Goal: Task Accomplishment & Management: Manage account settings

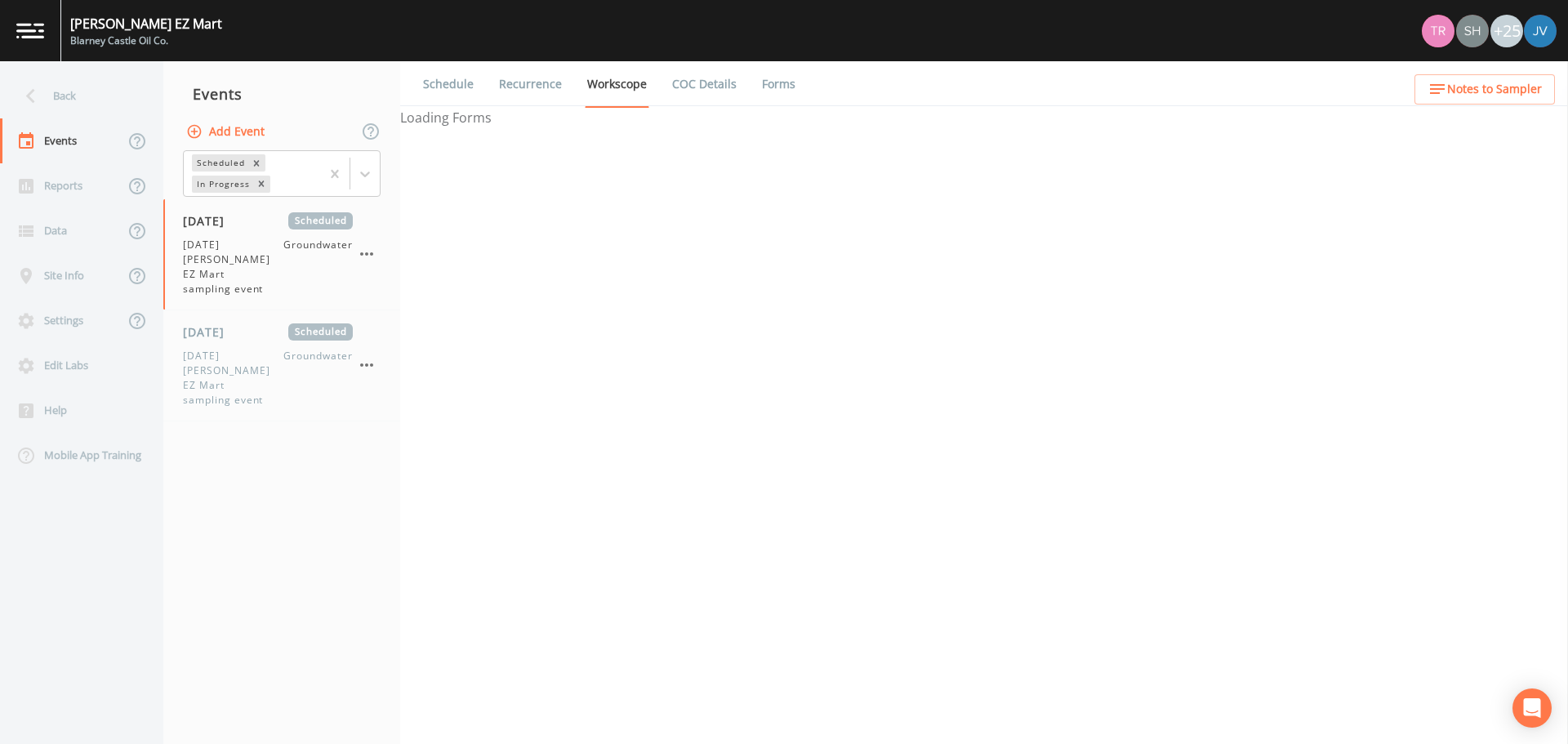
select select "0b1af911-289b-4d7b-9fdf-156f6d27a2cf"
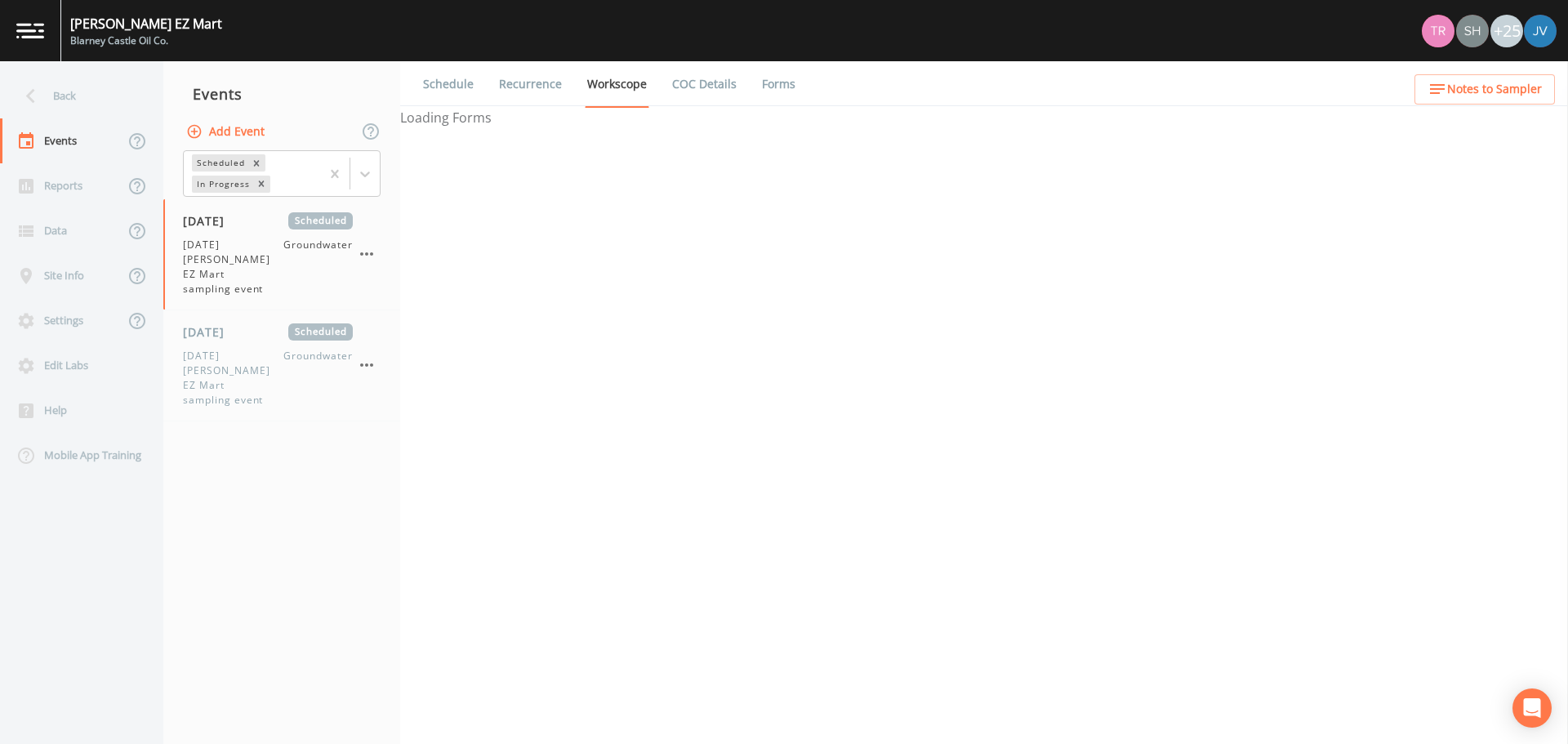
select select "0b1af911-289b-4d7b-9fdf-156f6d27a2cf"
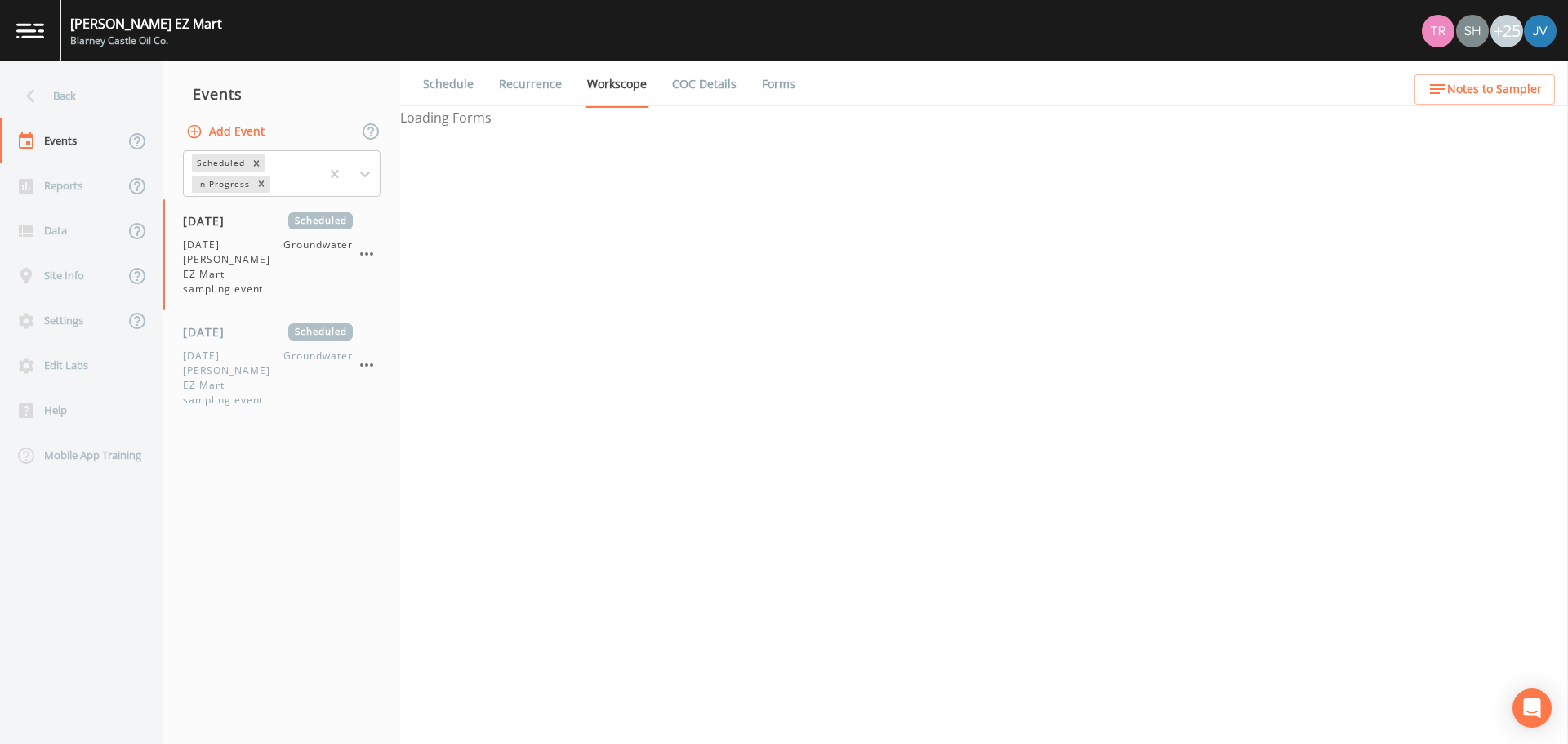
select select "0b1af911-289b-4d7b-9fdf-156f6d27a2cf"
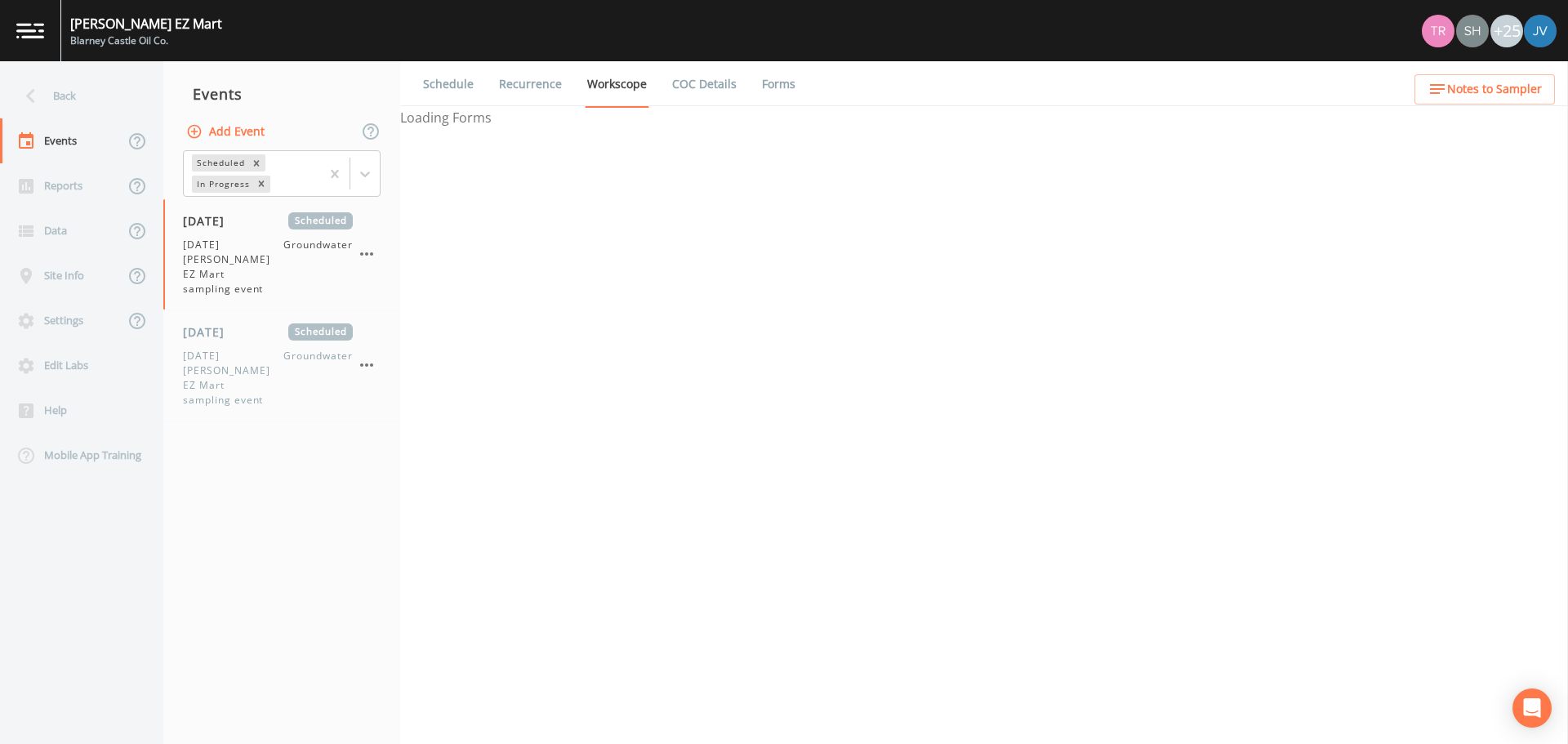
select select "0b1af911-289b-4d7b-9fdf-156f6d27a2cf"
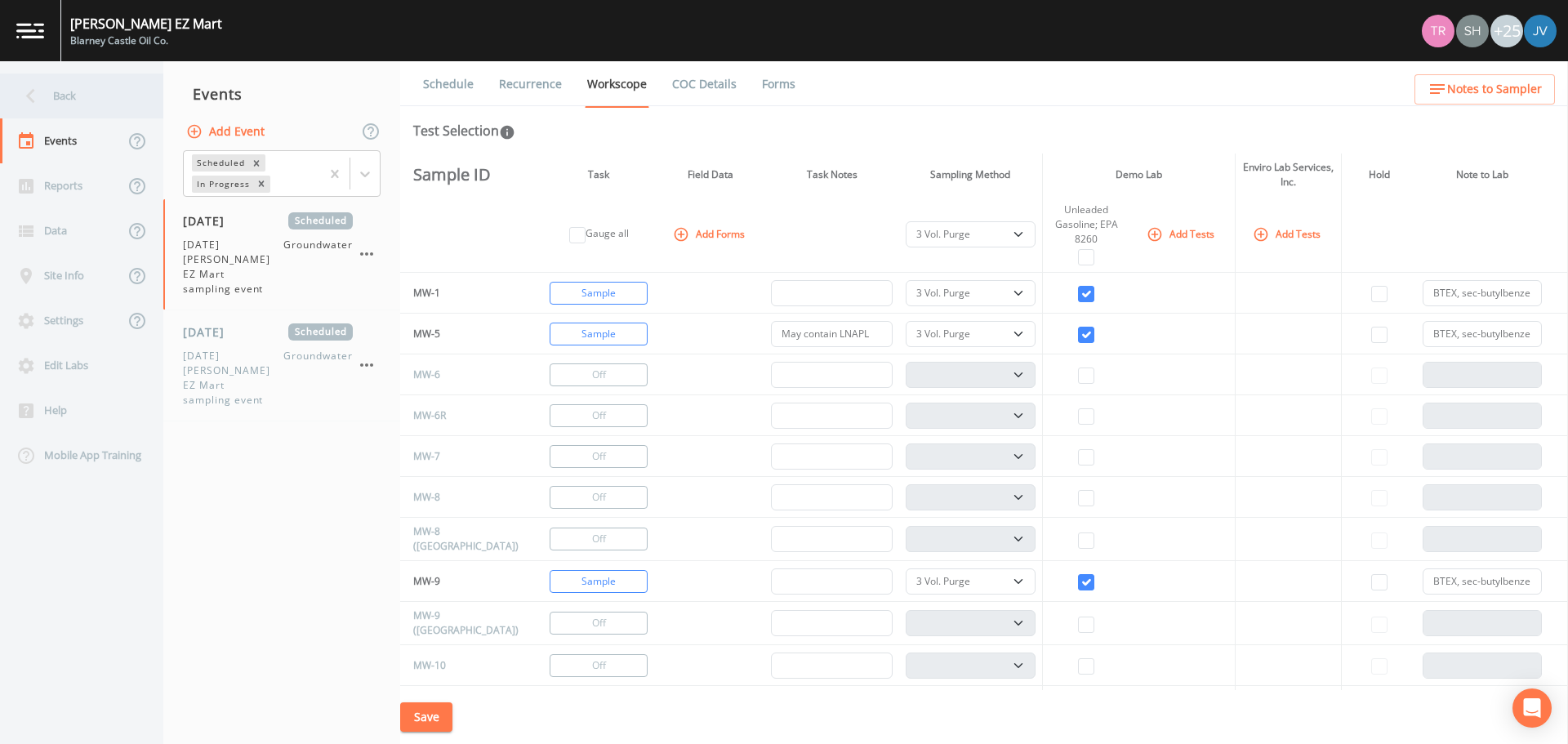
click at [50, 93] on div "Back" at bounding box center [74, 96] width 147 height 45
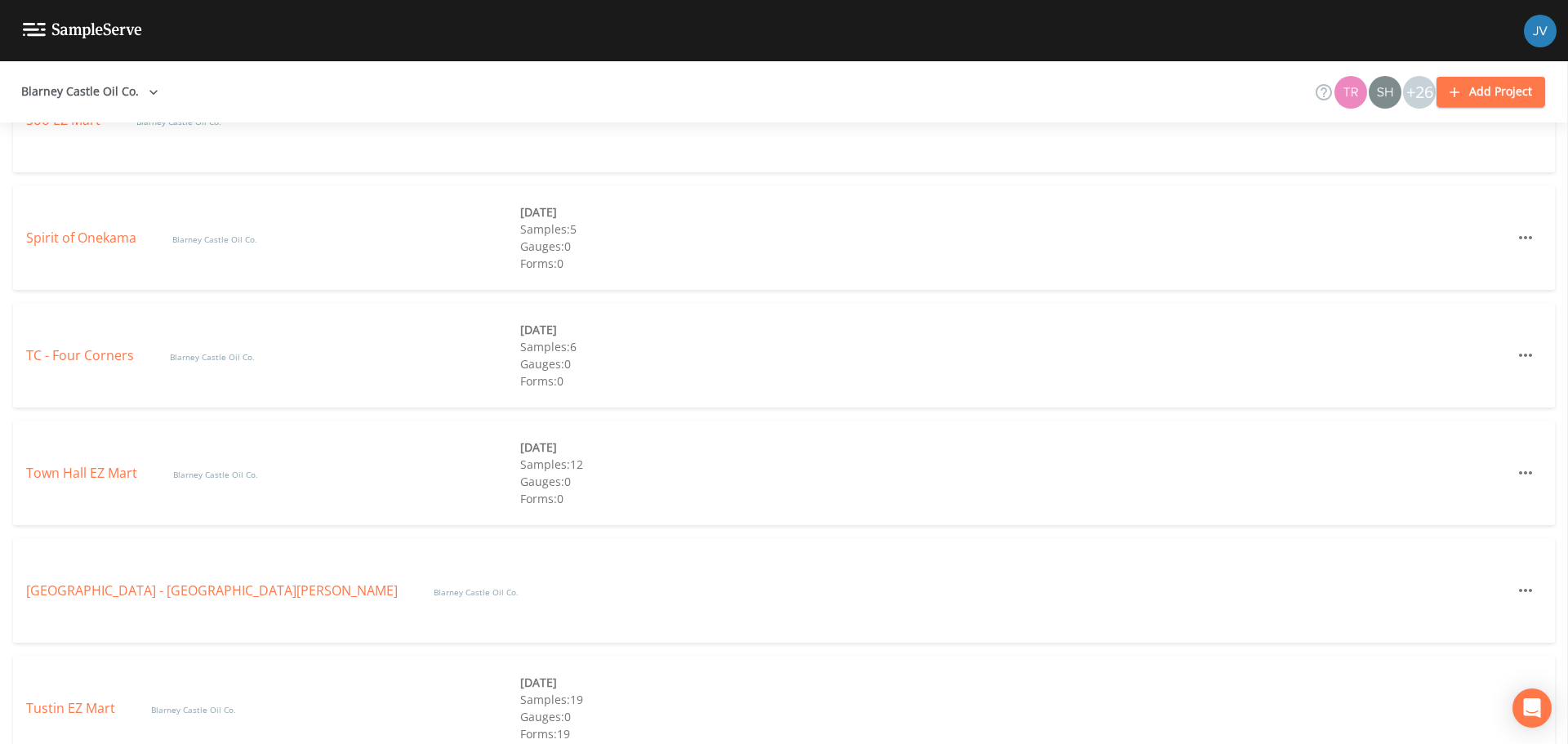
scroll to position [3921, 0]
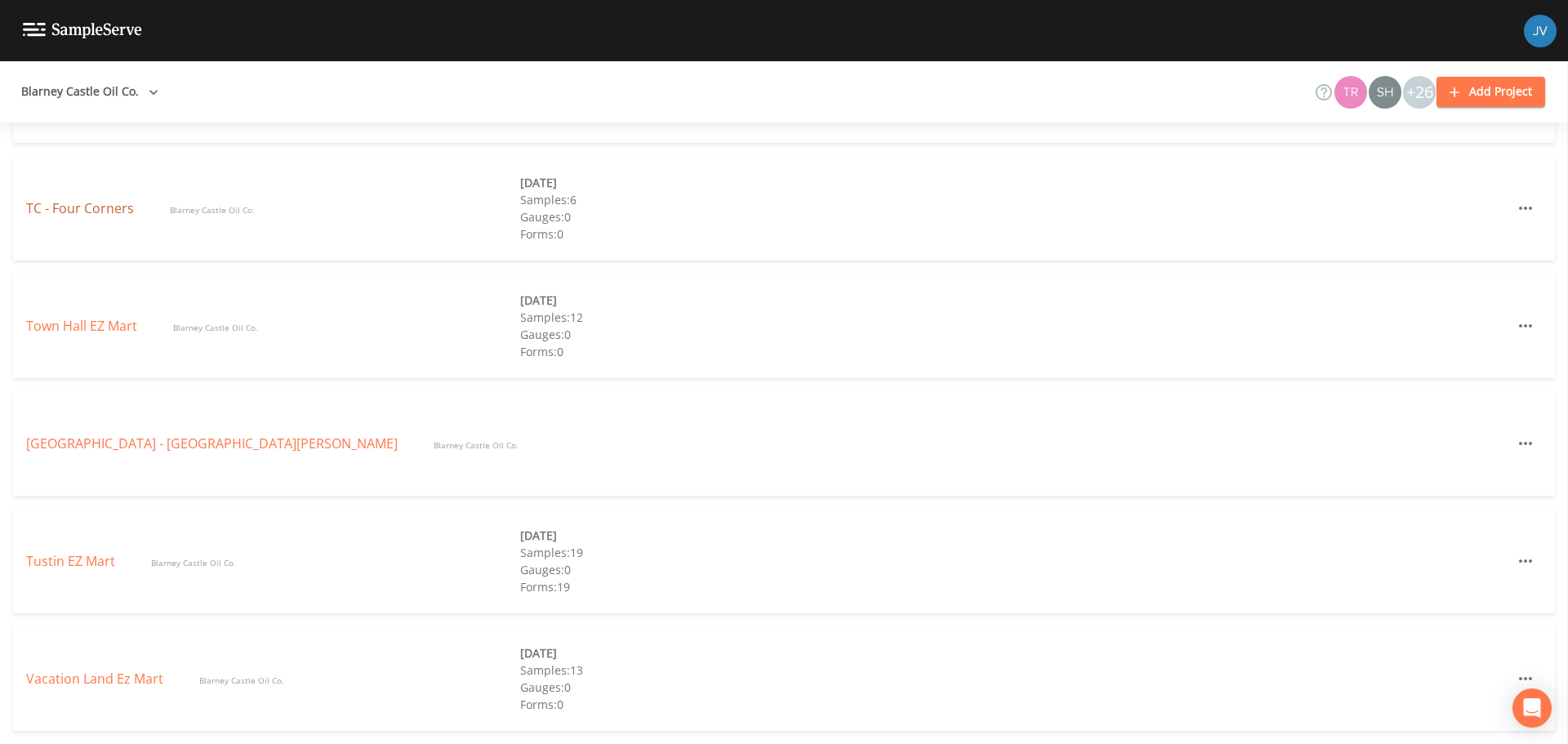
click at [96, 213] on link "TC - Four Corners" at bounding box center [82, 208] width 111 height 18
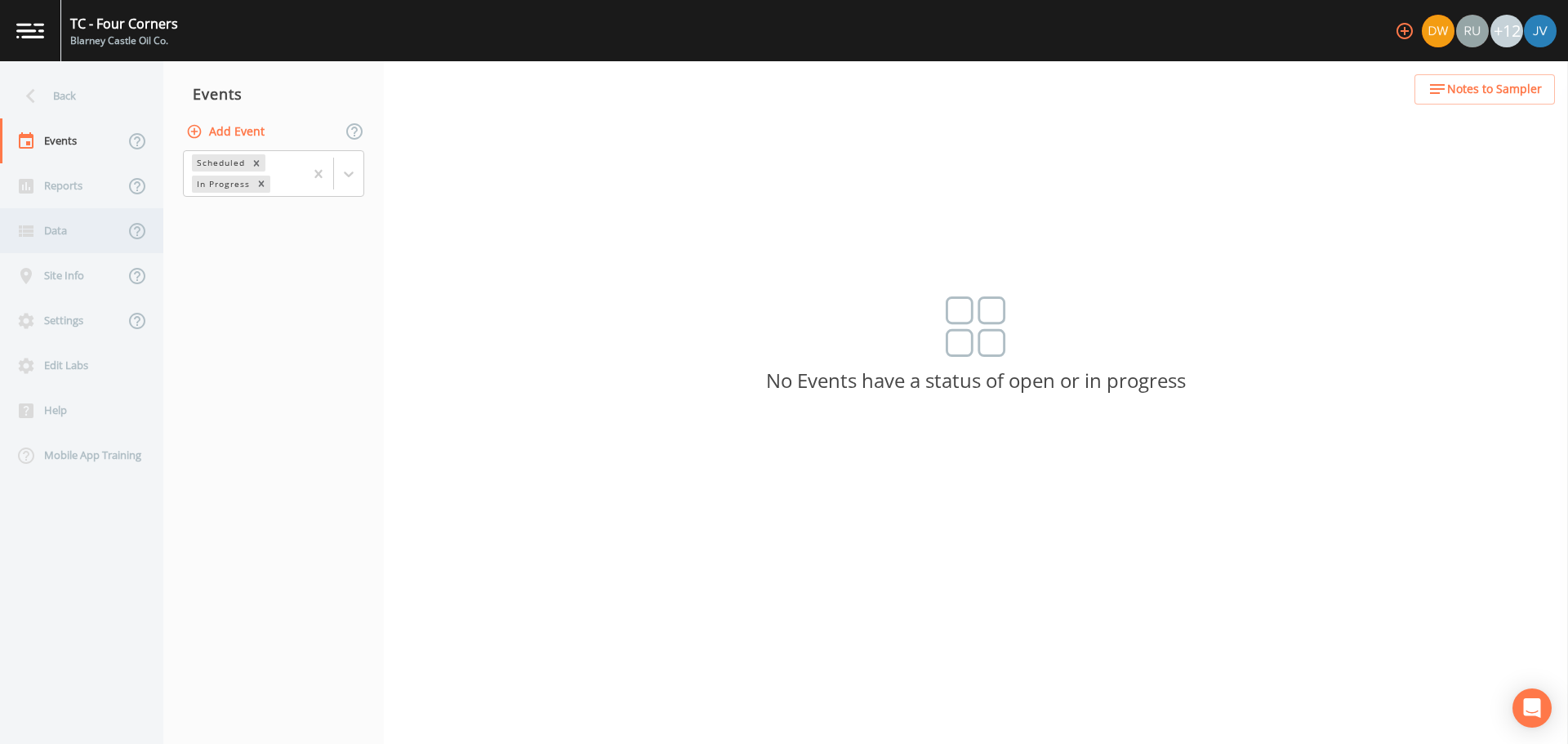
click at [64, 229] on div "Data" at bounding box center [62, 230] width 124 height 45
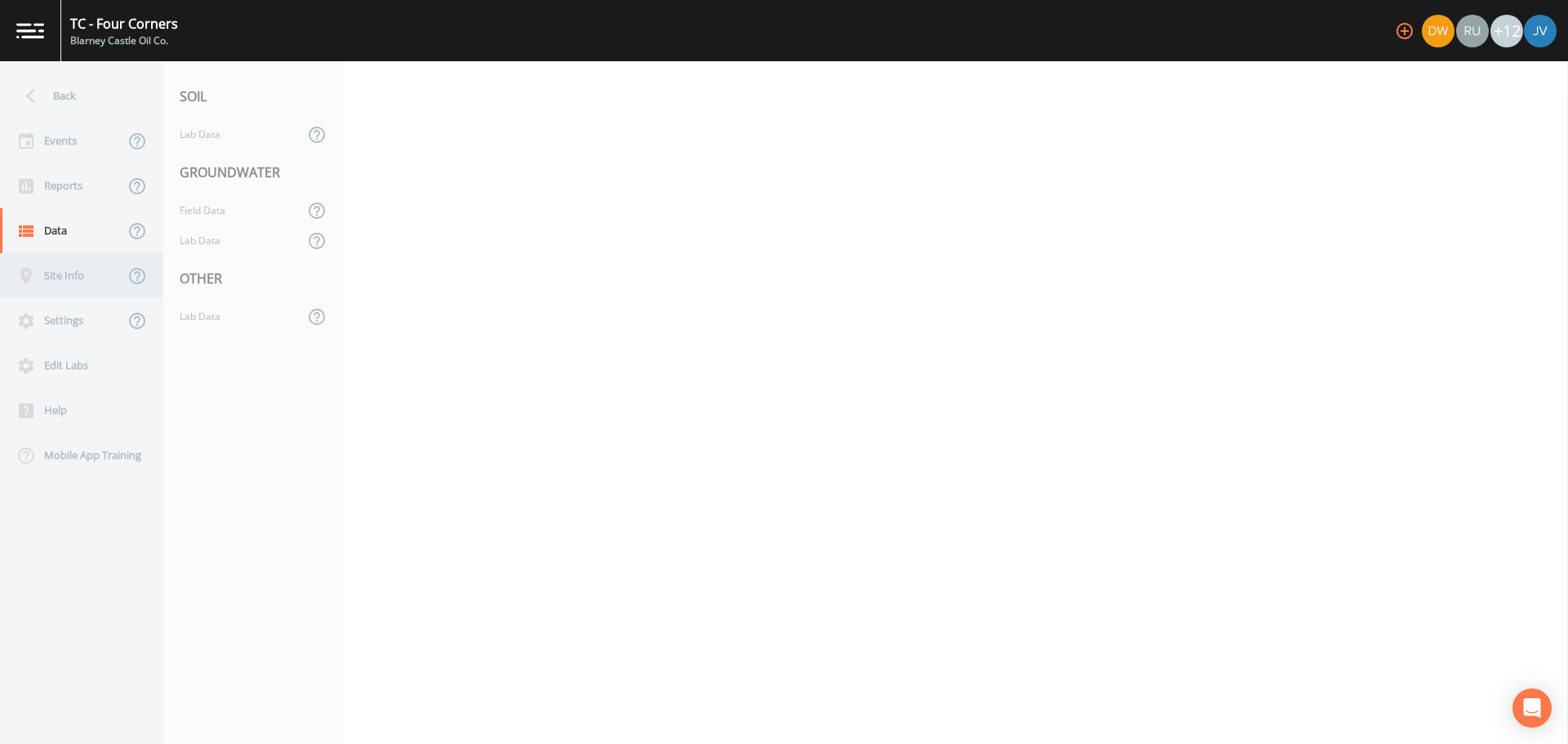
click at [61, 270] on div "Site Info" at bounding box center [62, 275] width 124 height 45
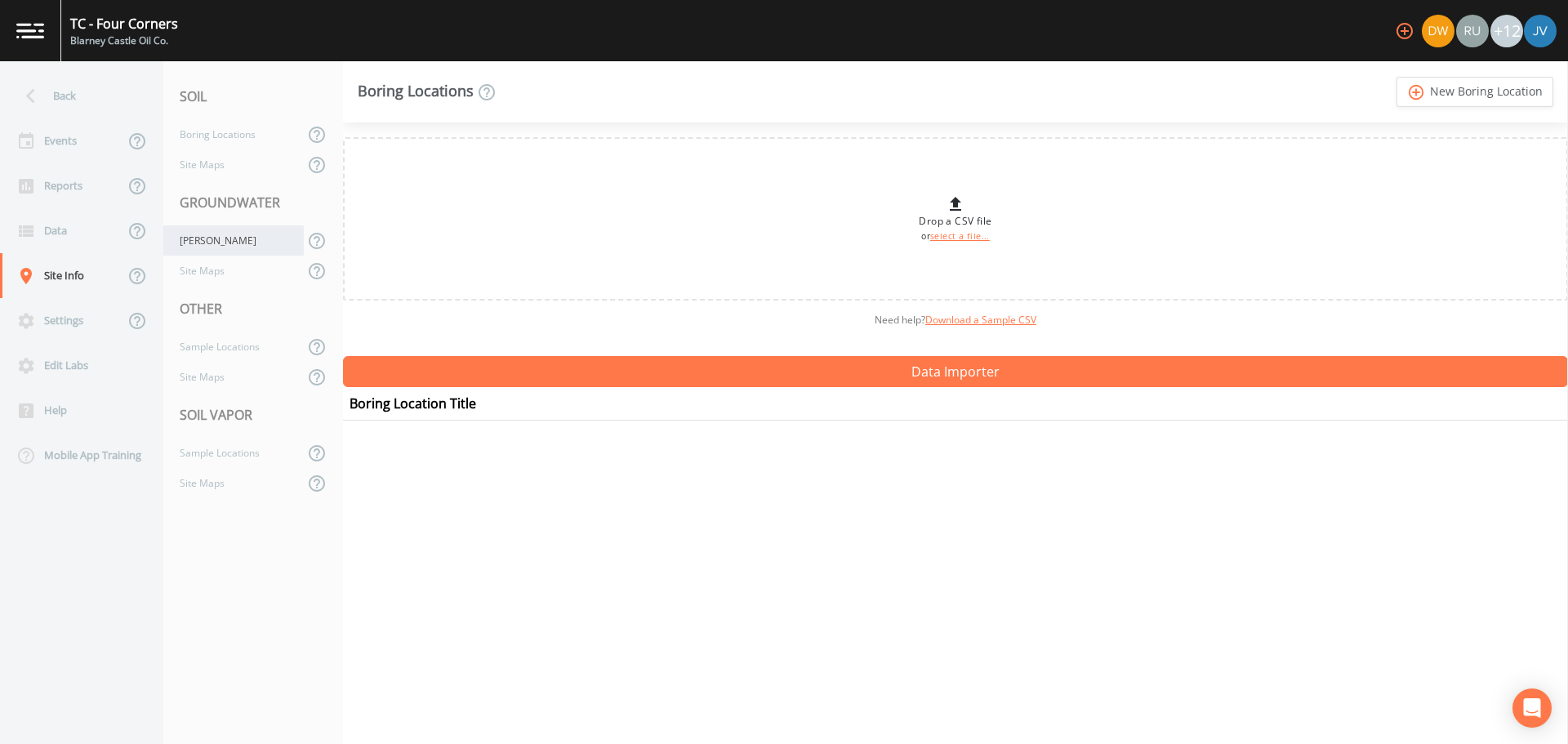
click at [231, 244] on div "[PERSON_NAME]" at bounding box center [233, 240] width 141 height 30
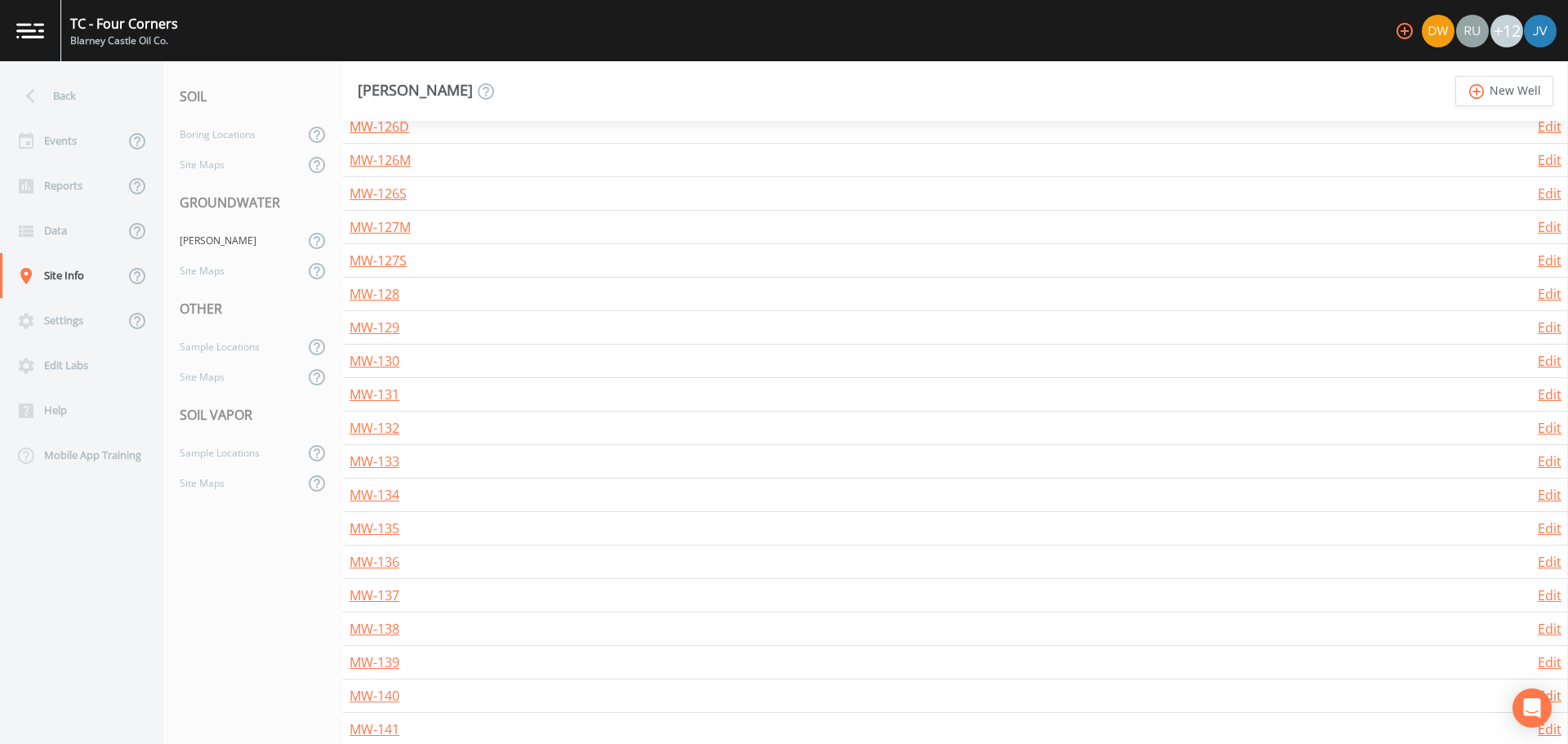
scroll to position [1288, 0]
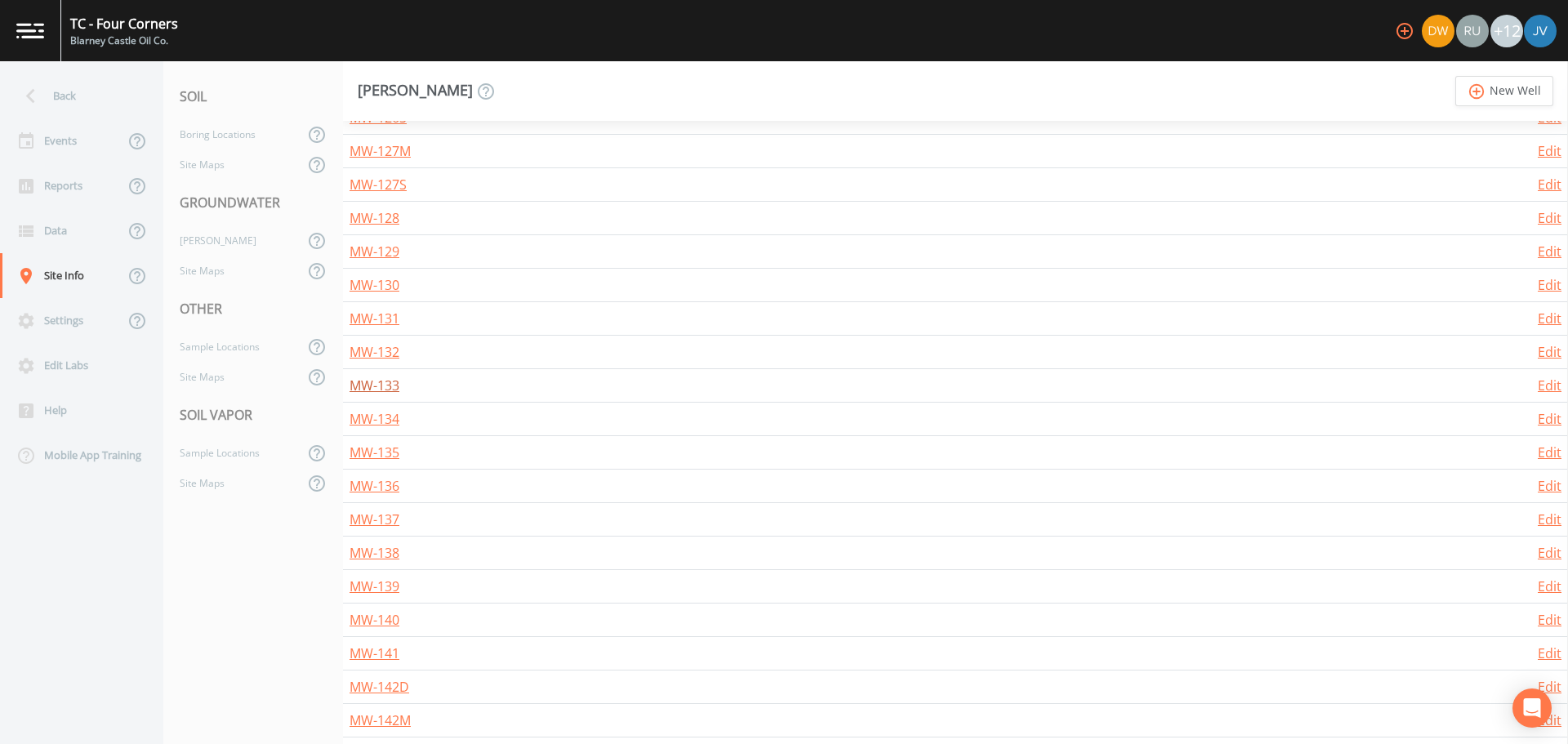
click at [388, 386] on link "MW-133" at bounding box center [374, 386] width 50 height 18
select select "PVC"
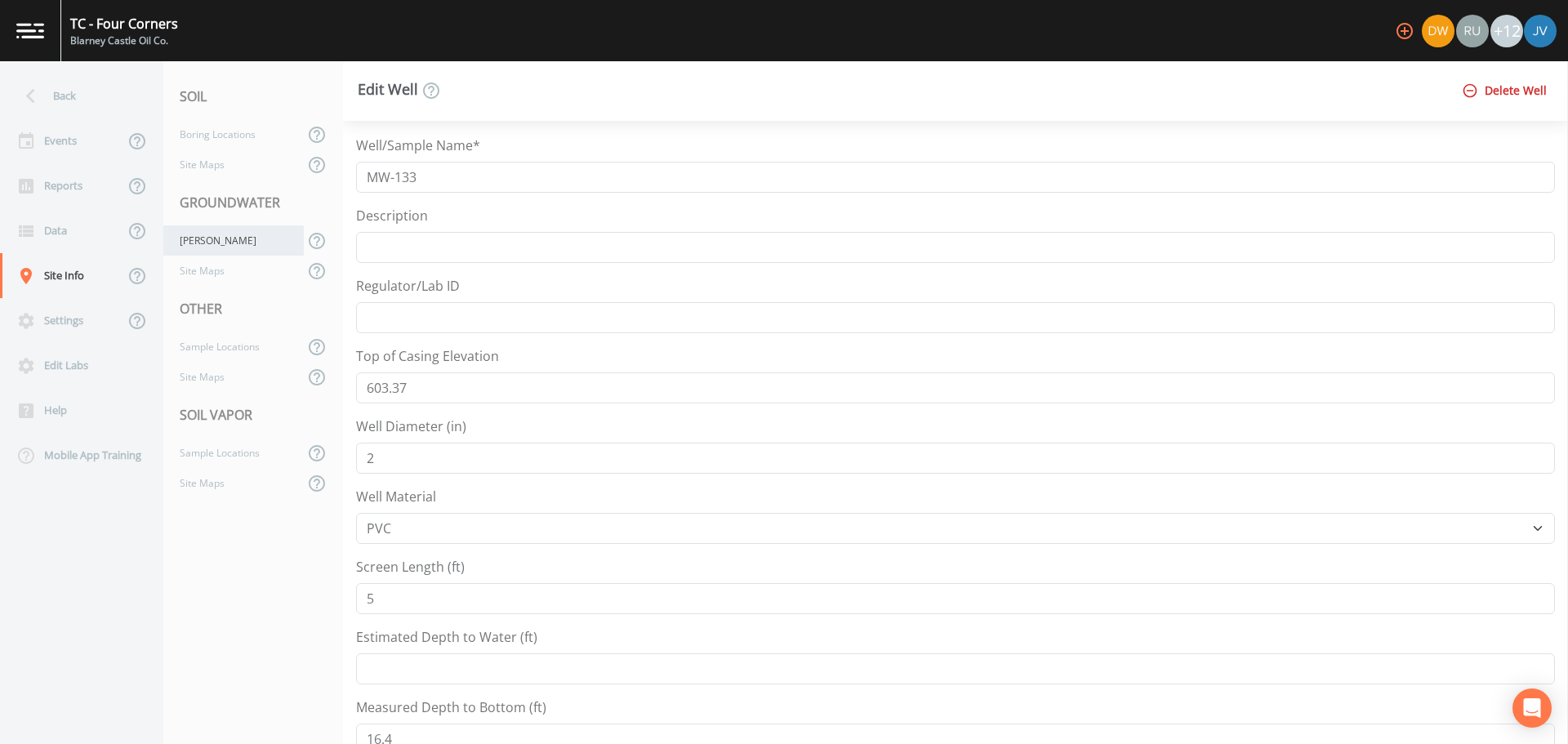
click at [226, 246] on div "[PERSON_NAME]" at bounding box center [233, 240] width 141 height 30
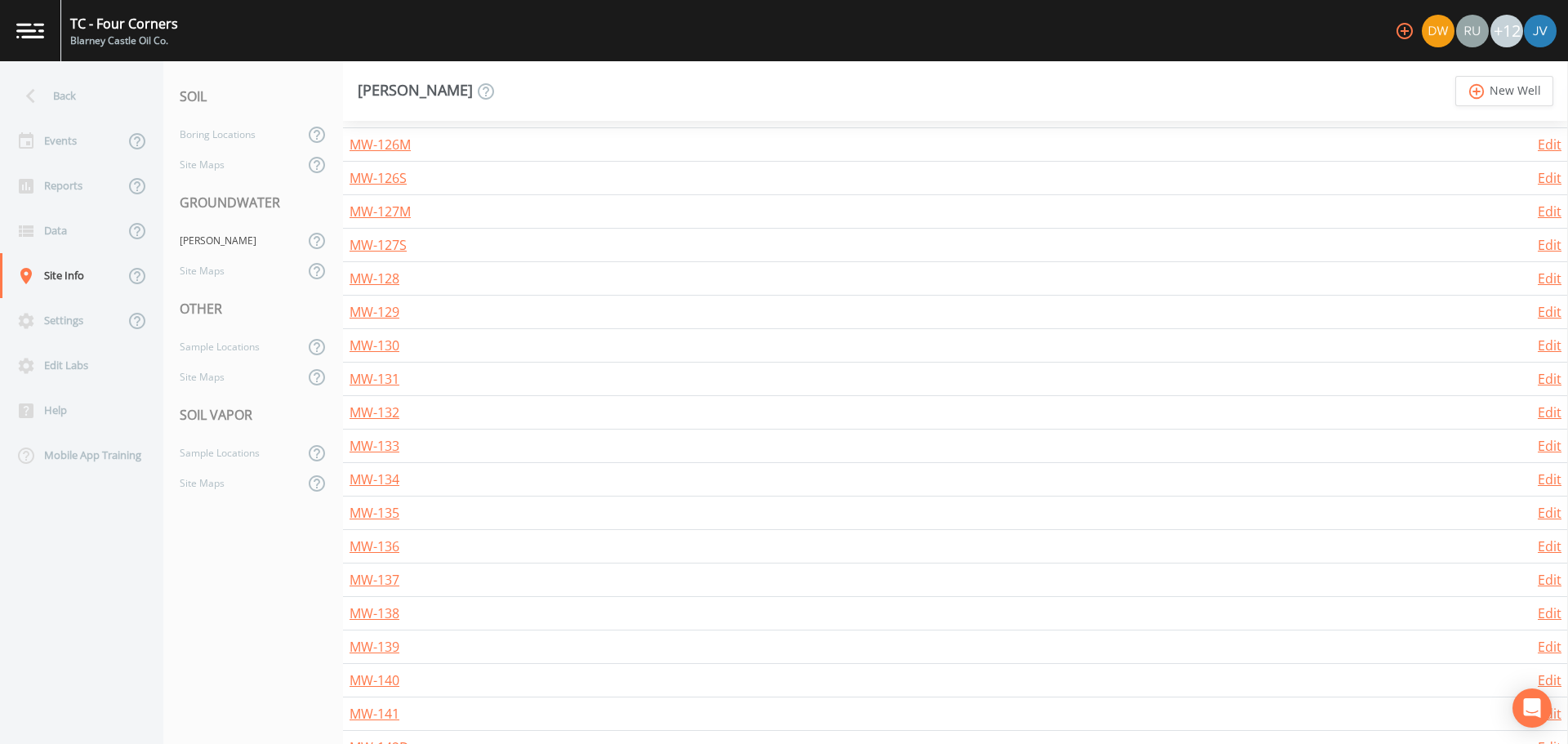
scroll to position [1229, 0]
click at [391, 414] on link "MW-132" at bounding box center [374, 412] width 50 height 18
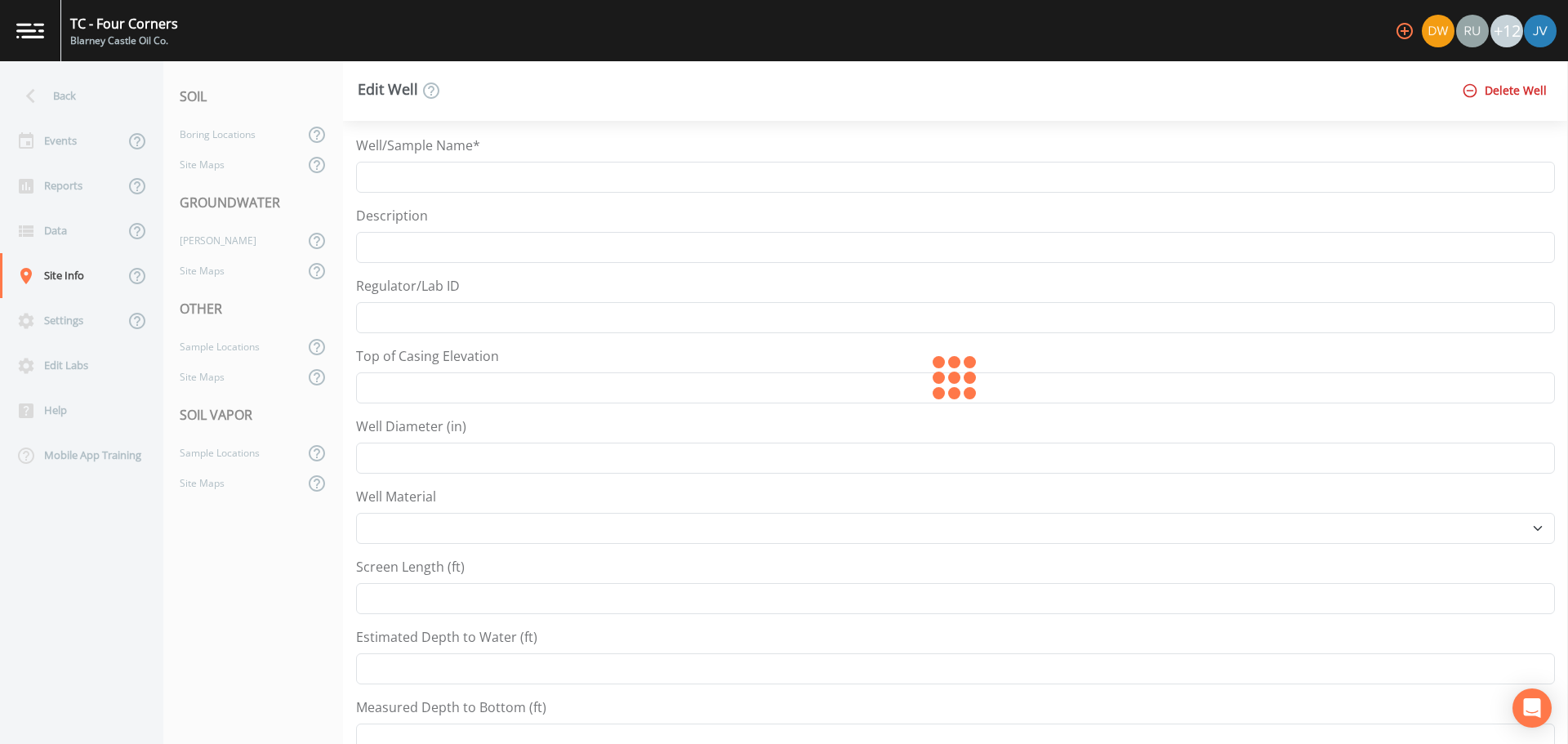
type input "MW-132"
type input "604.14"
type input "2"
select select "PVC"
type input "5"
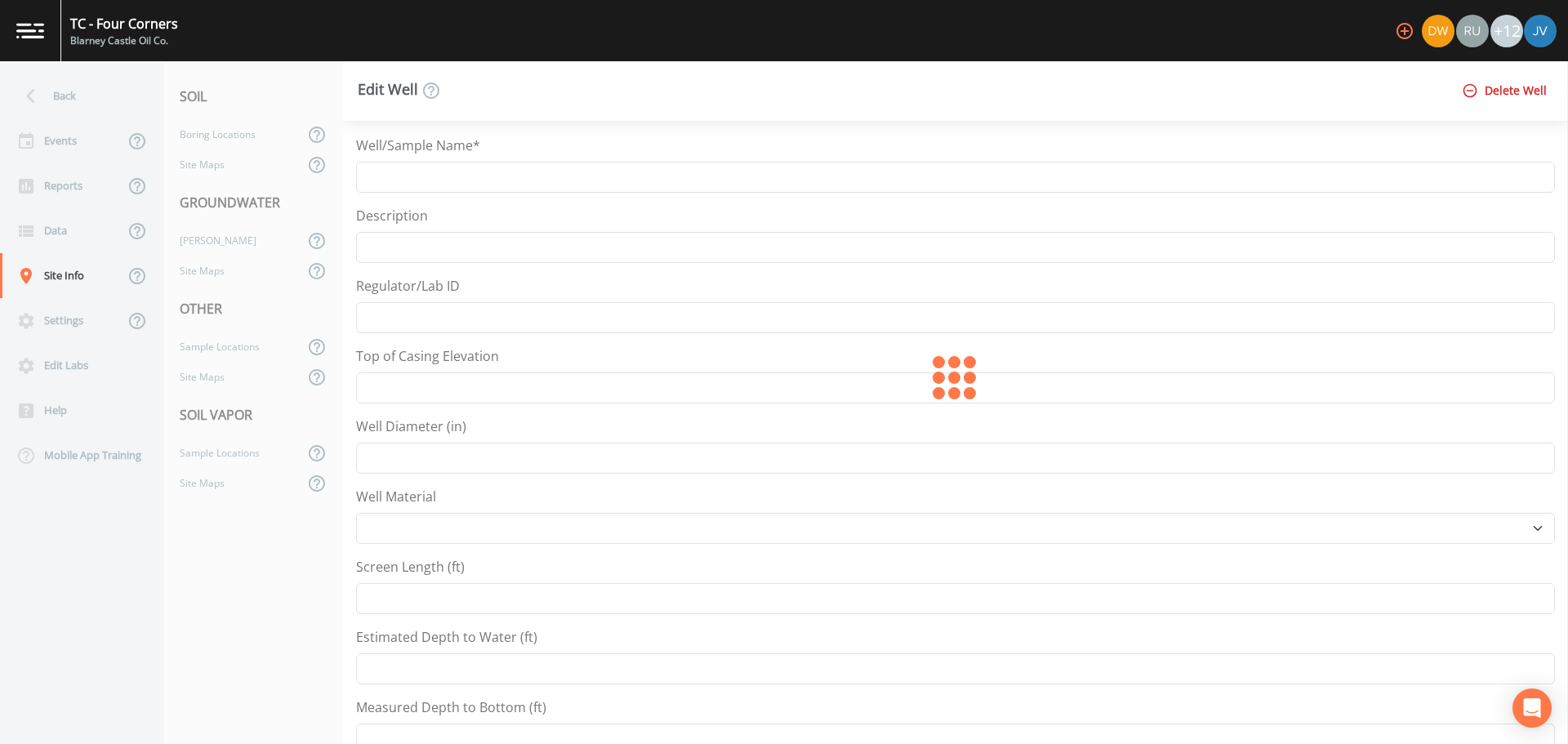
type input "15.8"
type input "44.7645179"
type input "-85.6341399"
click at [202, 237] on div "[PERSON_NAME]" at bounding box center [233, 240] width 141 height 30
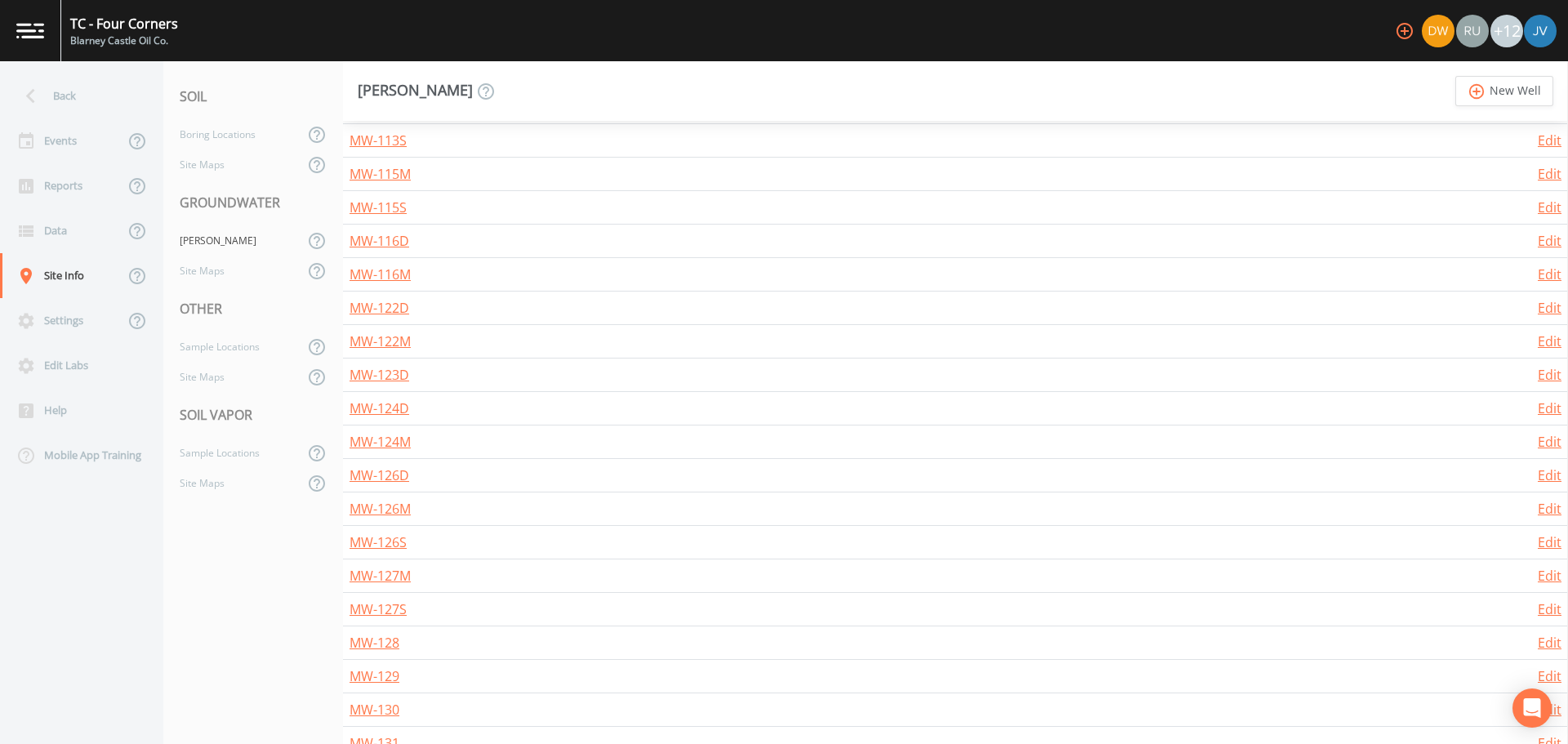
scroll to position [968, 0]
click at [389, 571] on link "MW-129" at bounding box center [374, 571] width 50 height 18
select select "PVC"
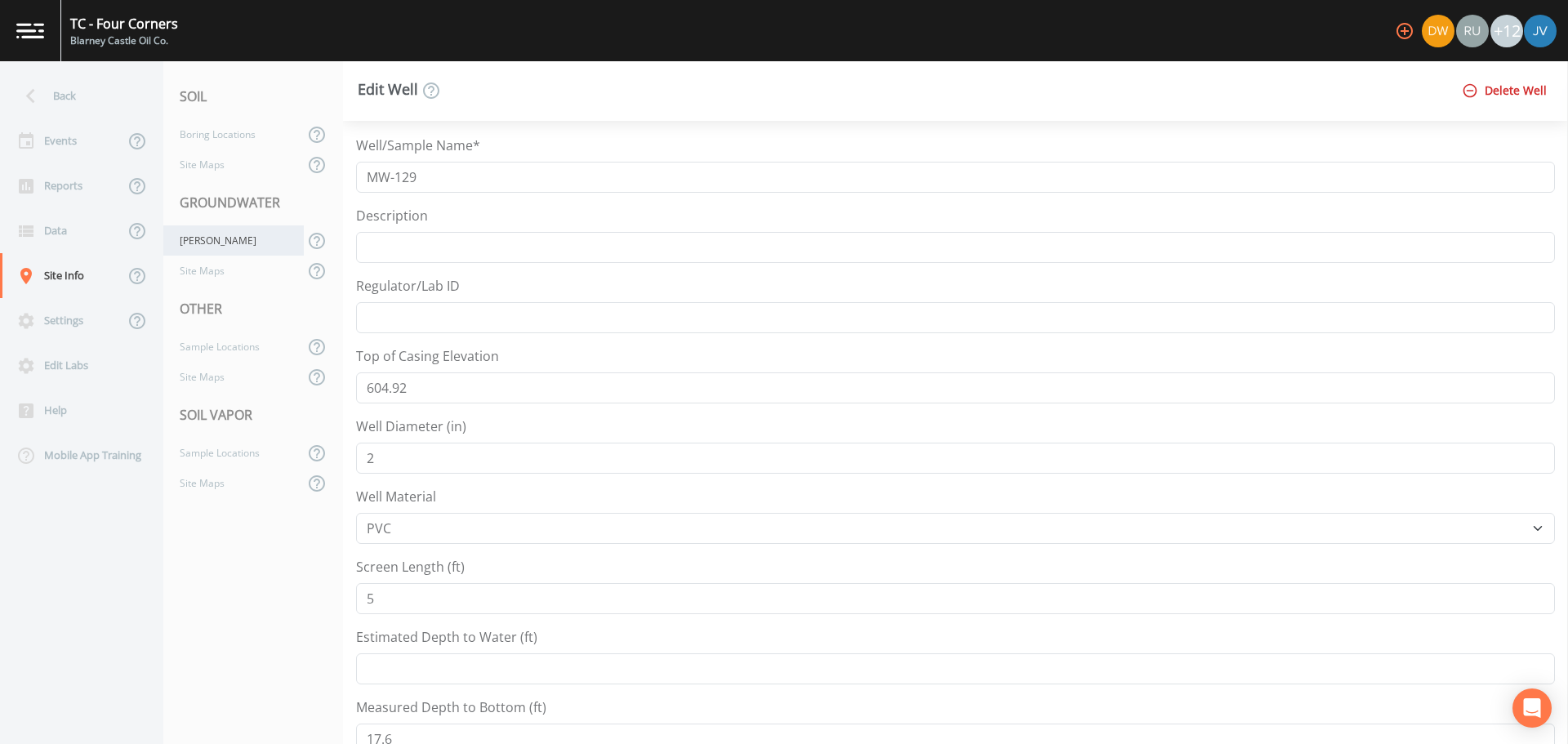
click at [209, 237] on div "[PERSON_NAME]" at bounding box center [233, 240] width 141 height 30
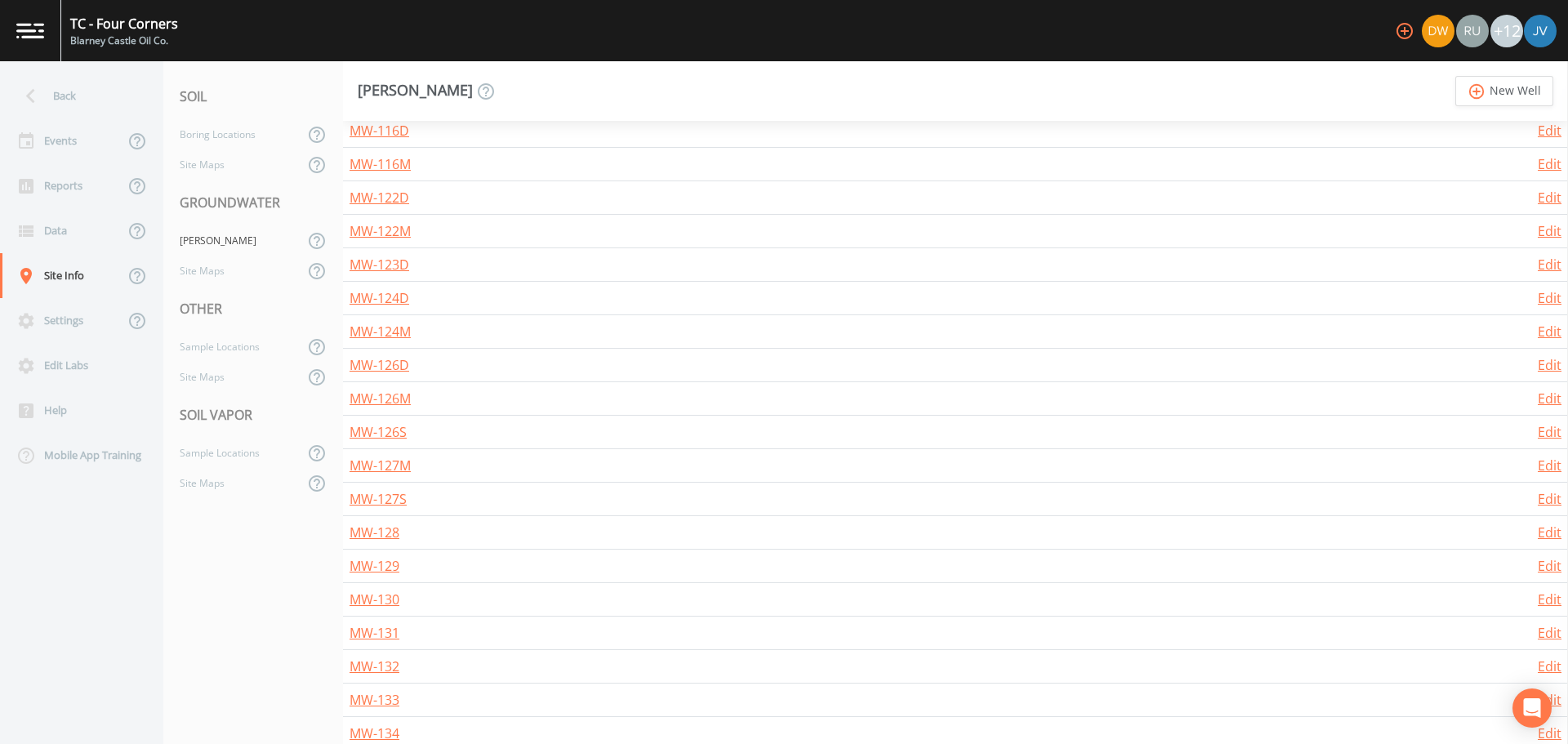
scroll to position [975, 0]
click at [391, 532] on link "MW-128" at bounding box center [374, 531] width 50 height 18
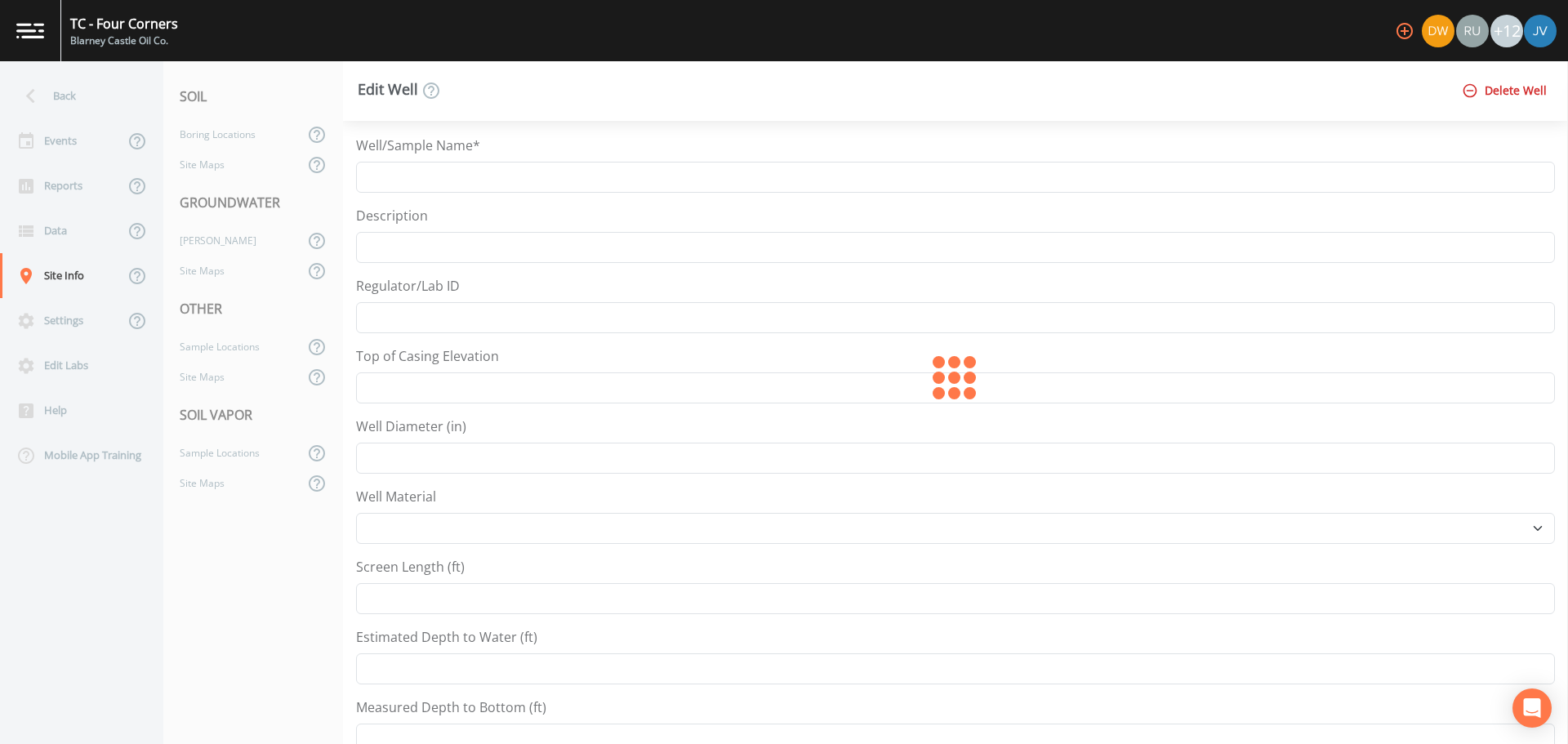
type input "MW-128"
type input "605.23"
type input "2"
select select "PVC"
type input "5"
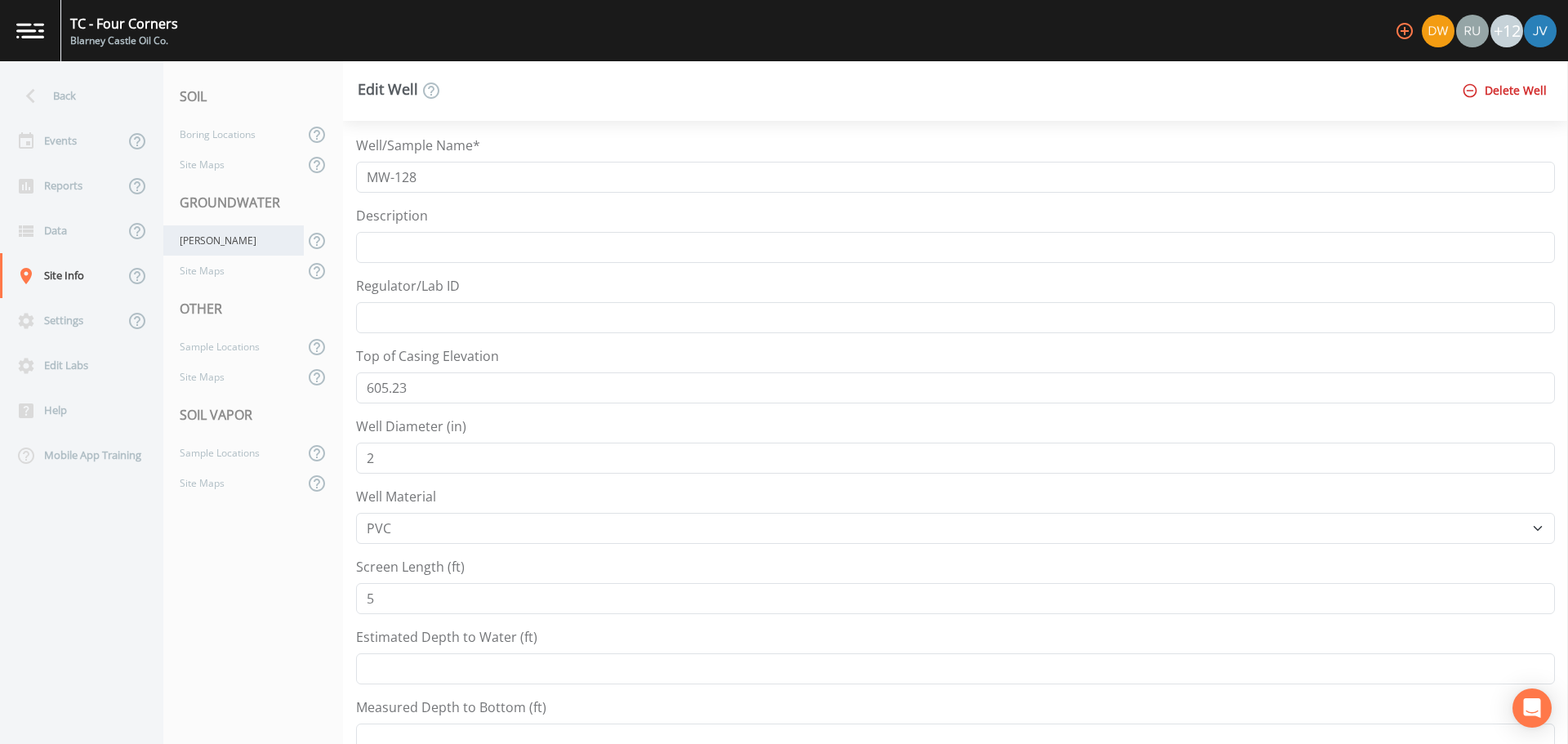
click at [184, 228] on div "[PERSON_NAME]" at bounding box center [233, 240] width 141 height 30
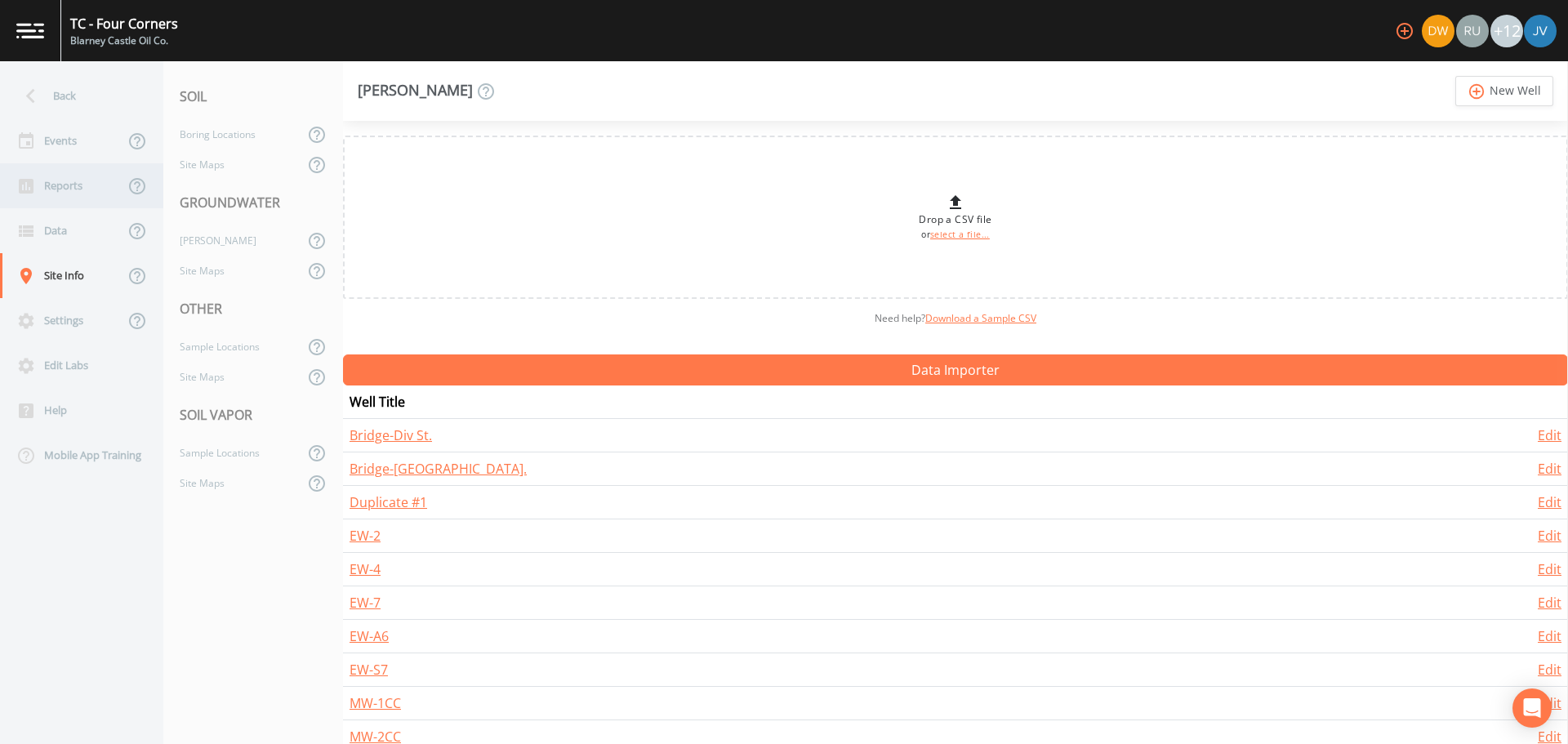
click at [82, 190] on div "Reports" at bounding box center [62, 185] width 124 height 45
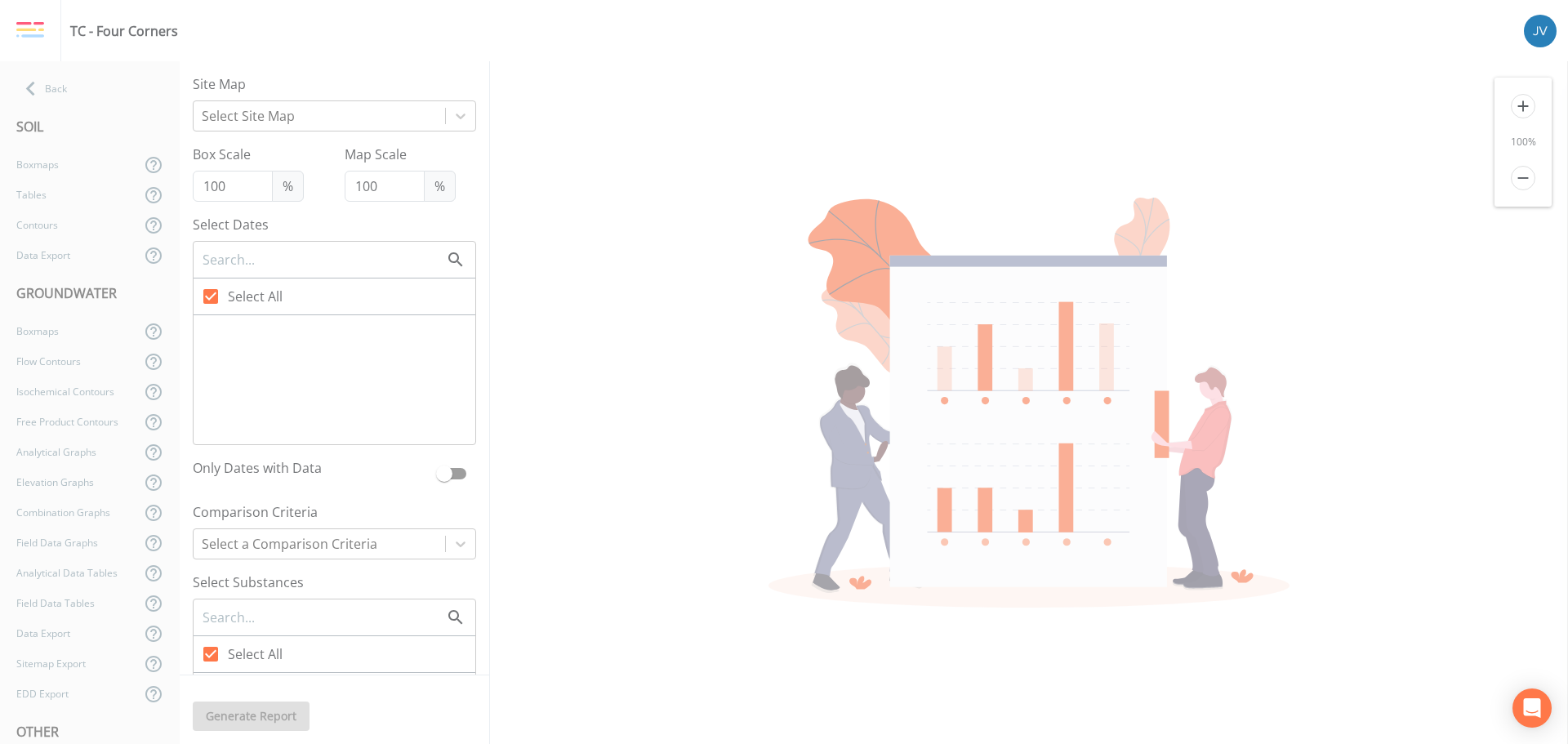
type input "60"
checkbox input "false"
checkbox input "true"
checkbox input "false"
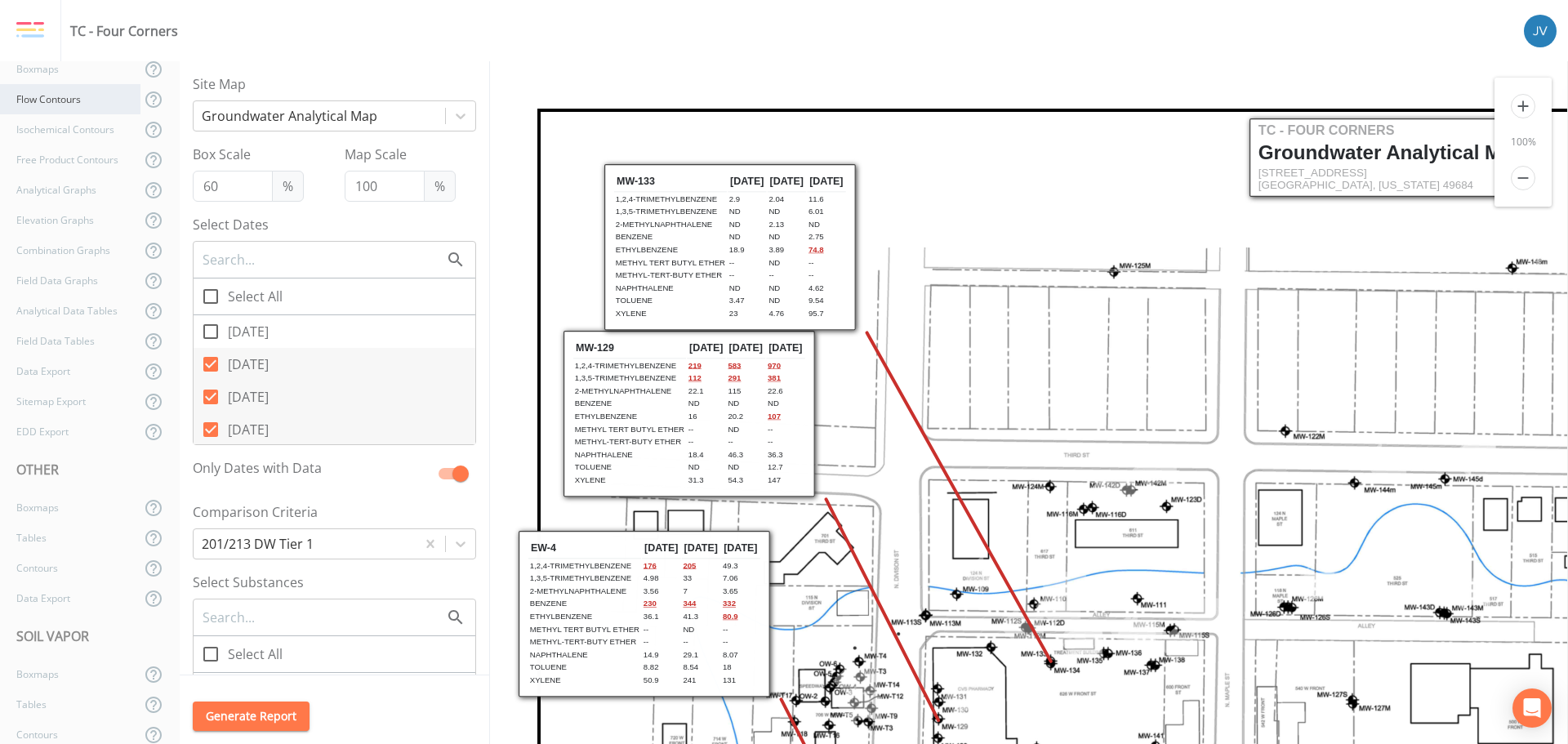
scroll to position [263, 0]
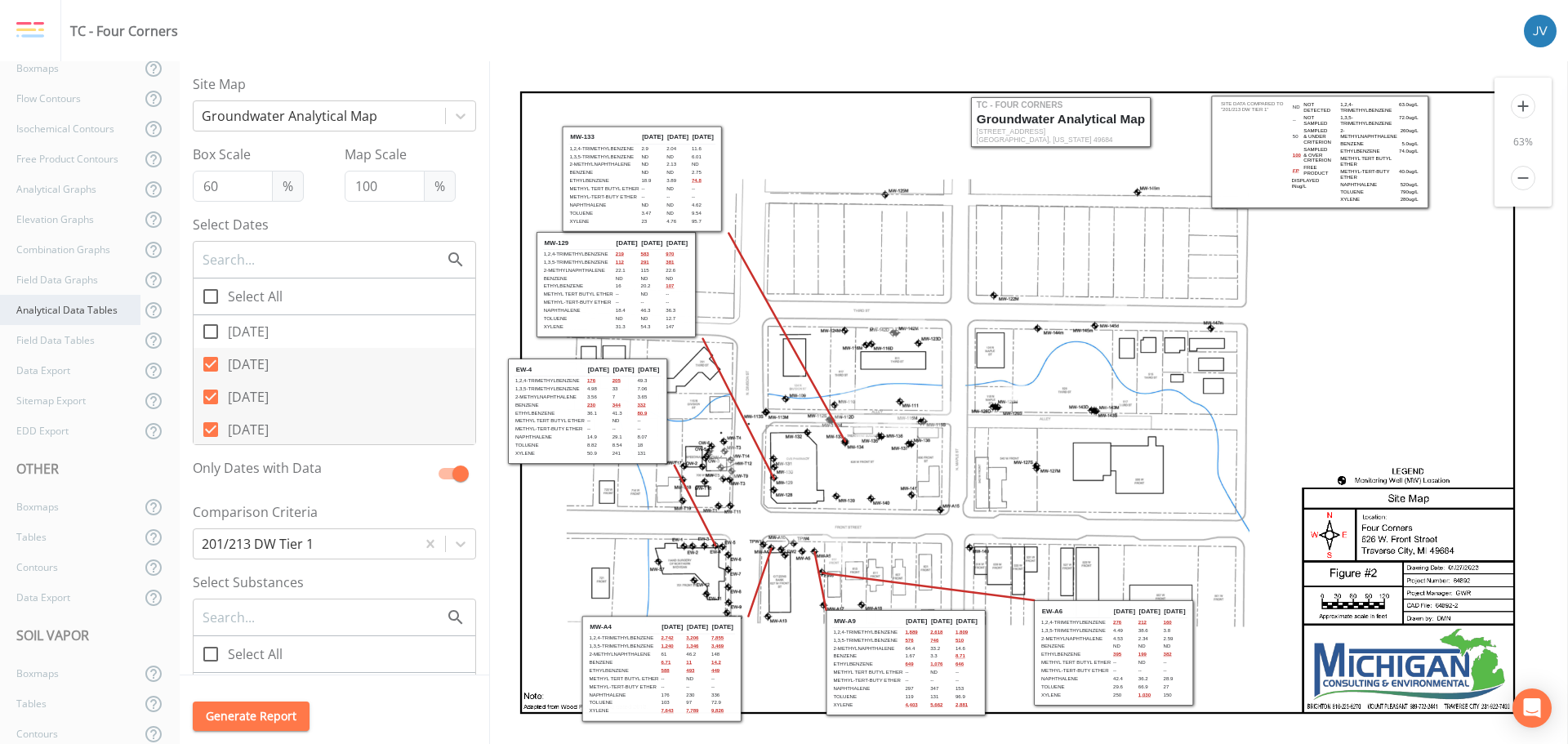
click at [66, 309] on div "Analytical Data Tables" at bounding box center [70, 309] width 141 height 30
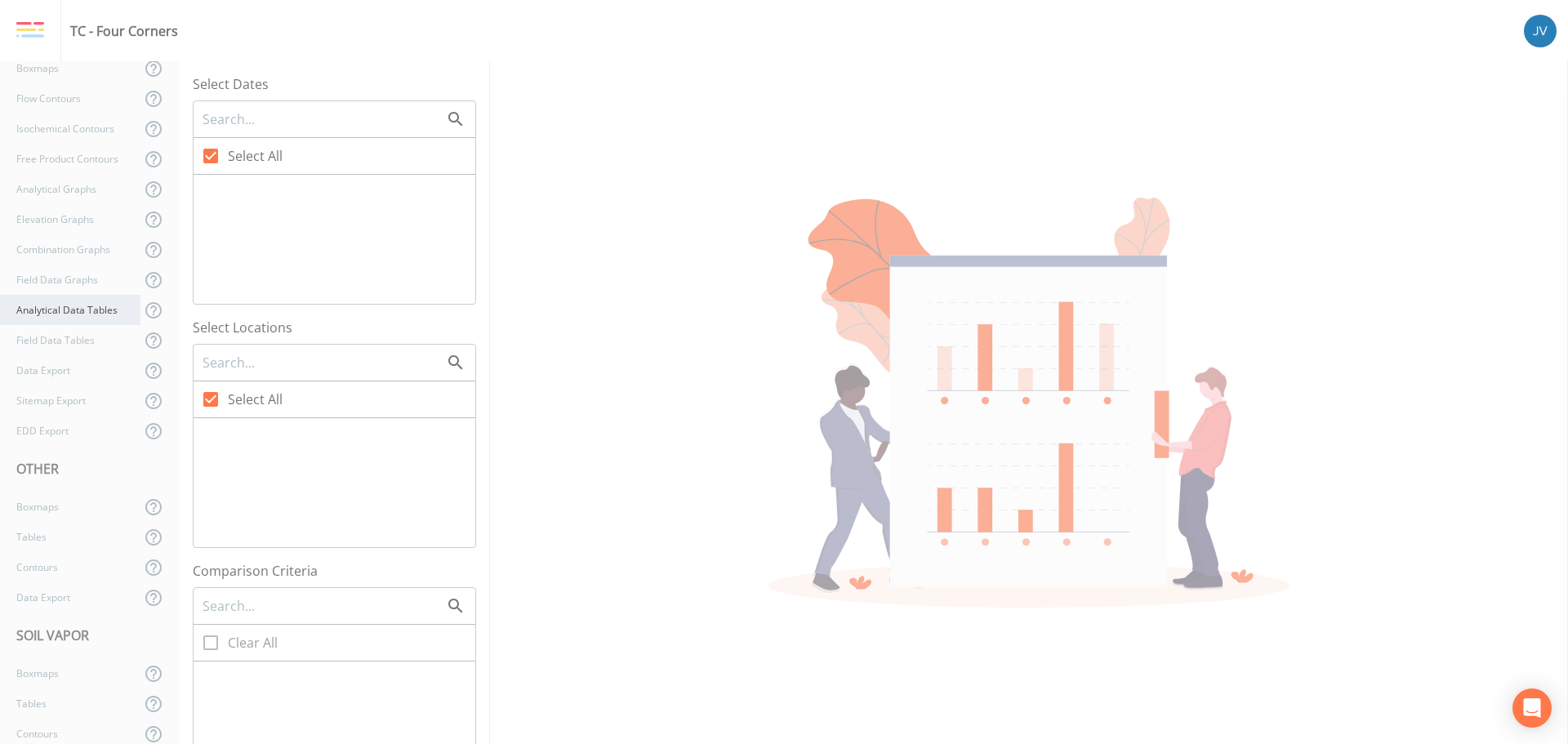
checkbox input "false"
checkbox input "true"
checkbox input "false"
checkbox input "true"
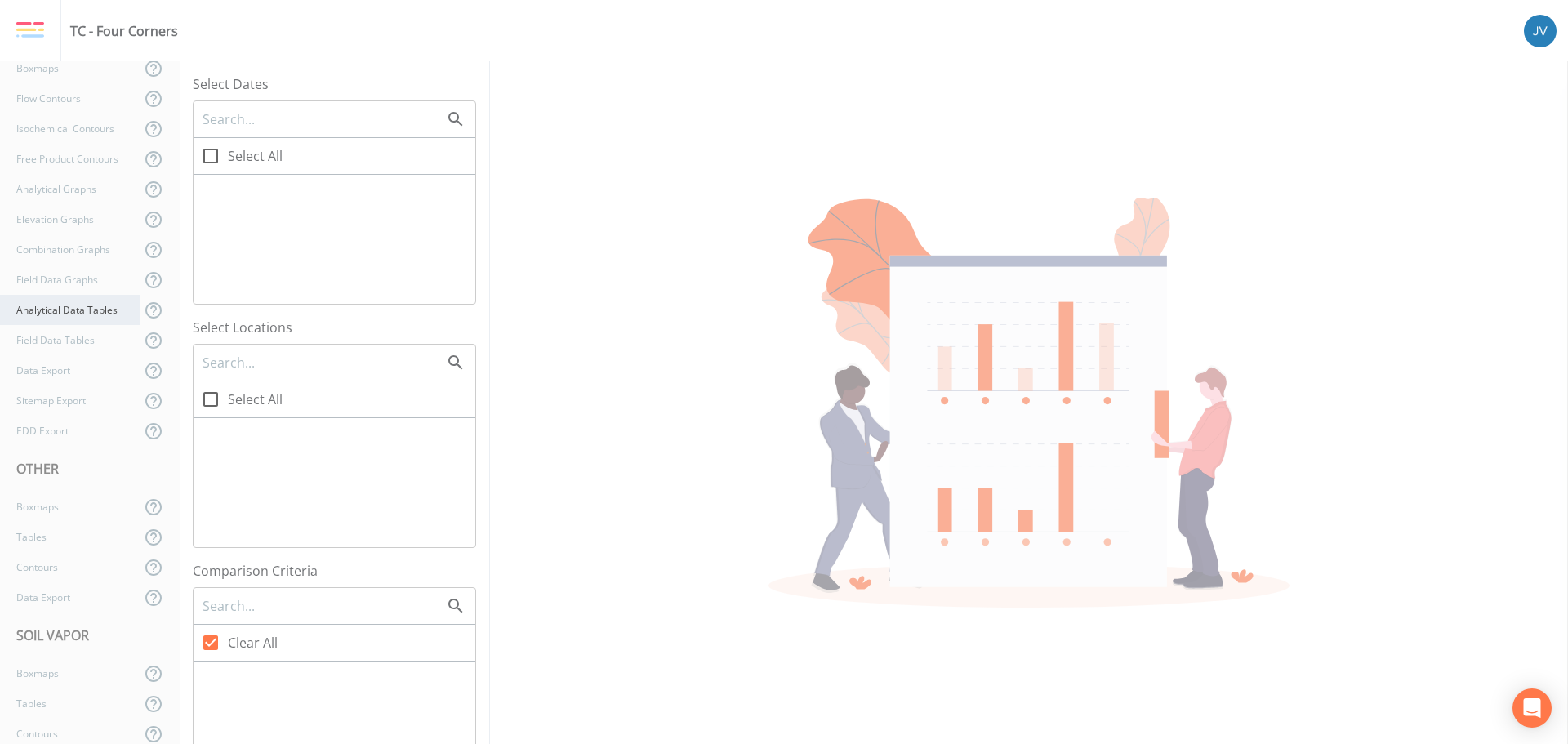
checkbox input "true"
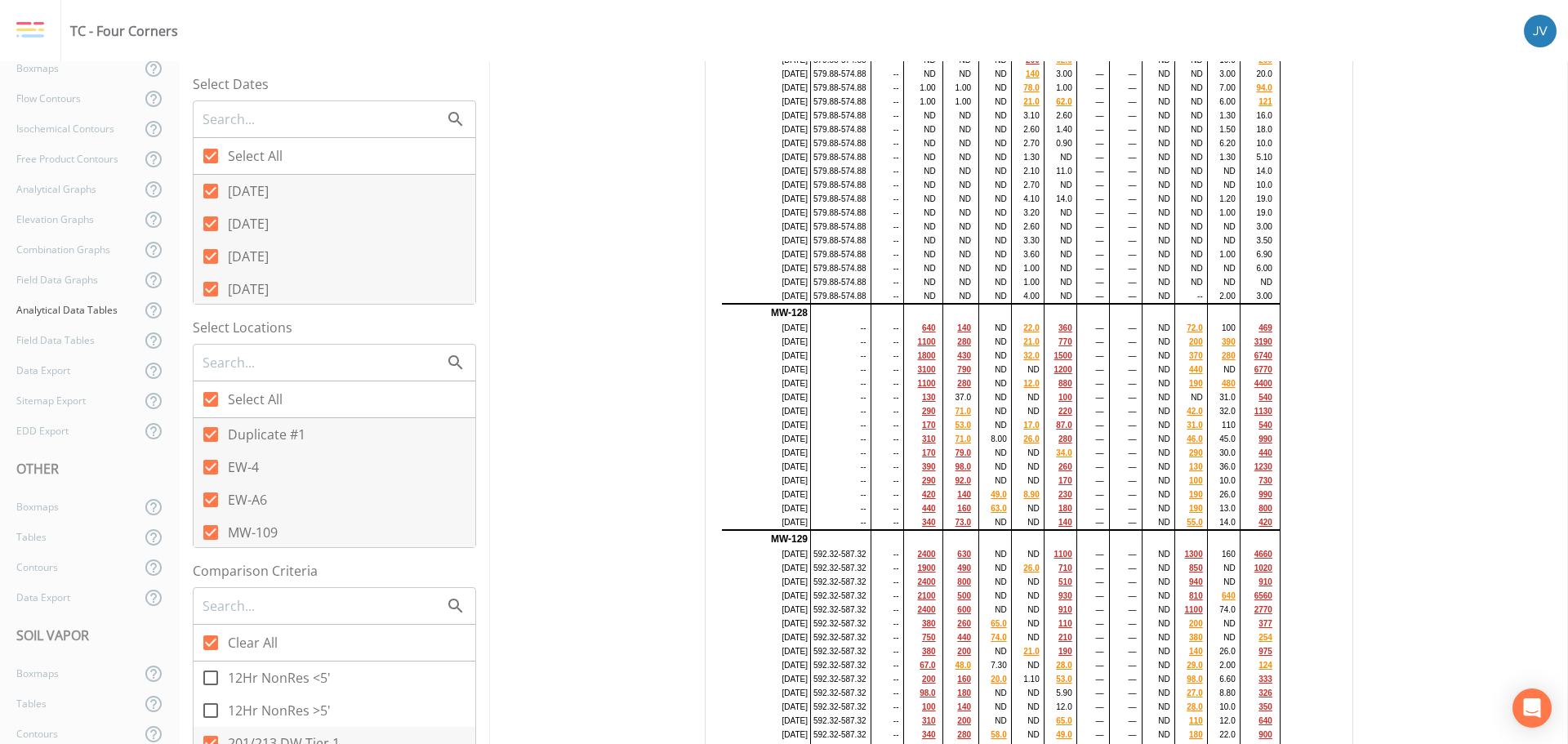
scroll to position [2325, 0]
